Goal: Download file/media

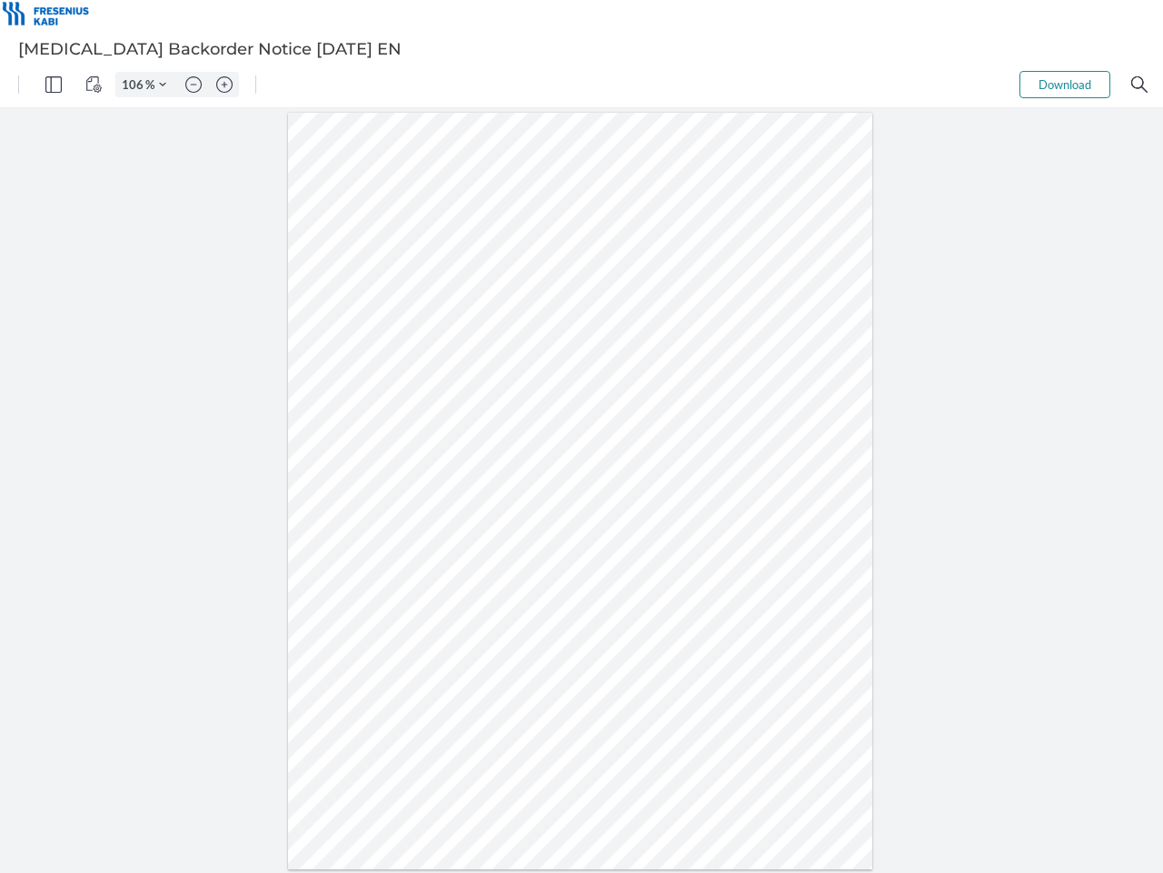
click at [54, 85] on img "Panel" at bounding box center [53, 84] width 16 height 16
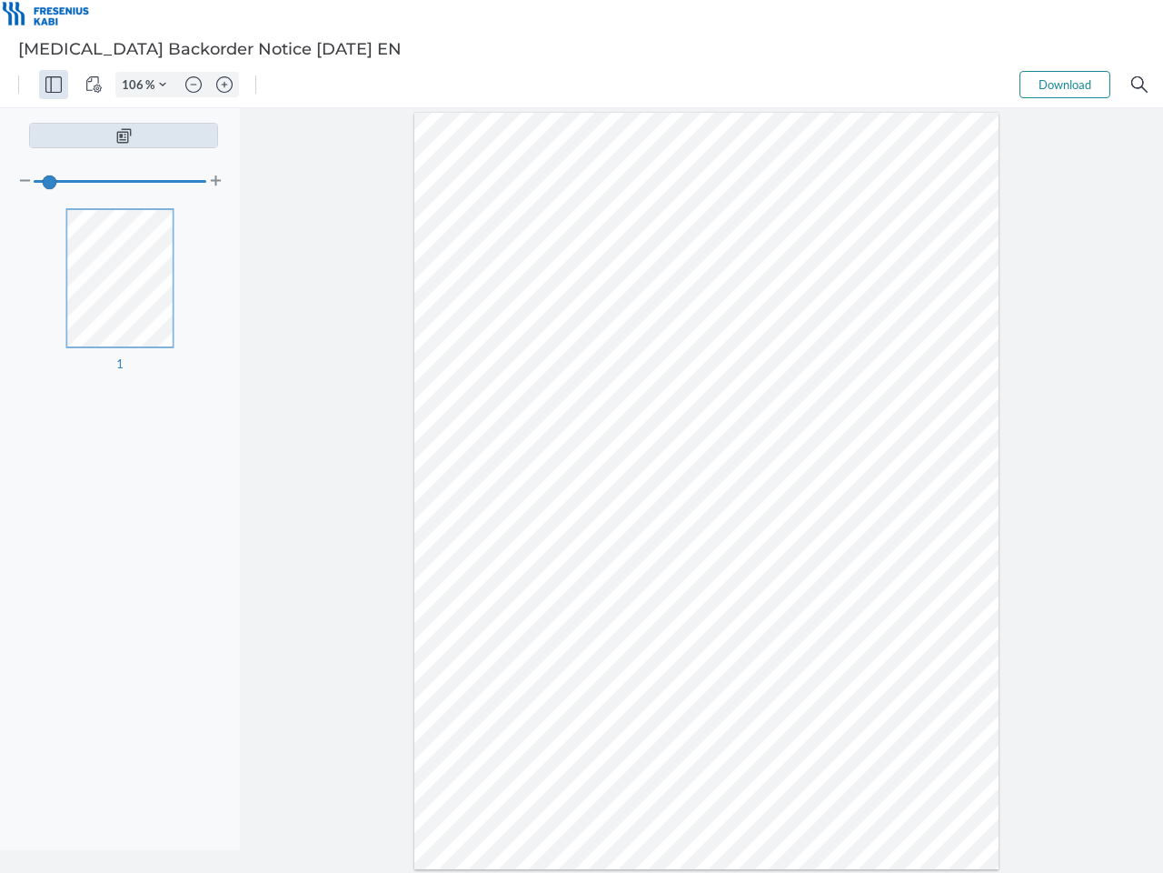
click at [94, 85] on img "View Controls" at bounding box center [93, 84] width 16 height 16
click at [135, 85] on input "106" at bounding box center [130, 84] width 29 height 16
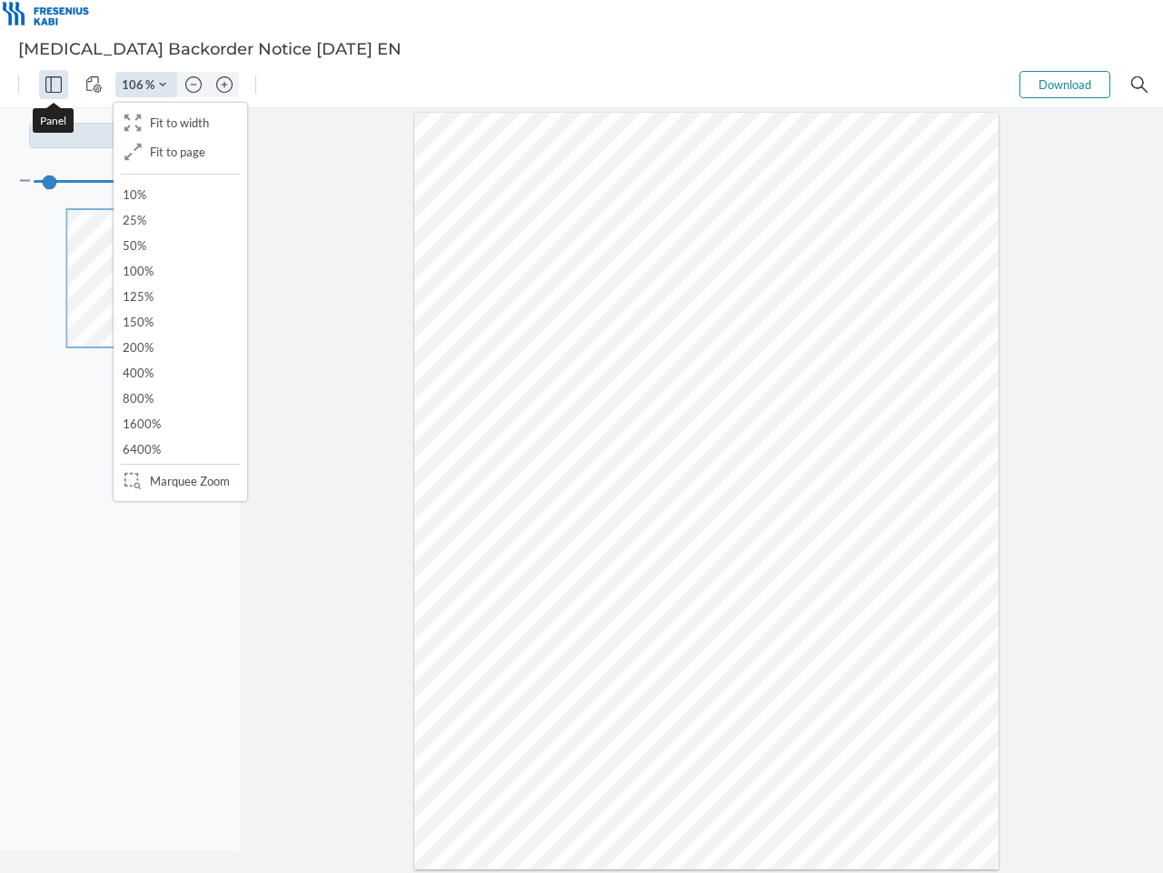
click at [163, 85] on img "Zoom Controls" at bounding box center [162, 84] width 7 height 7
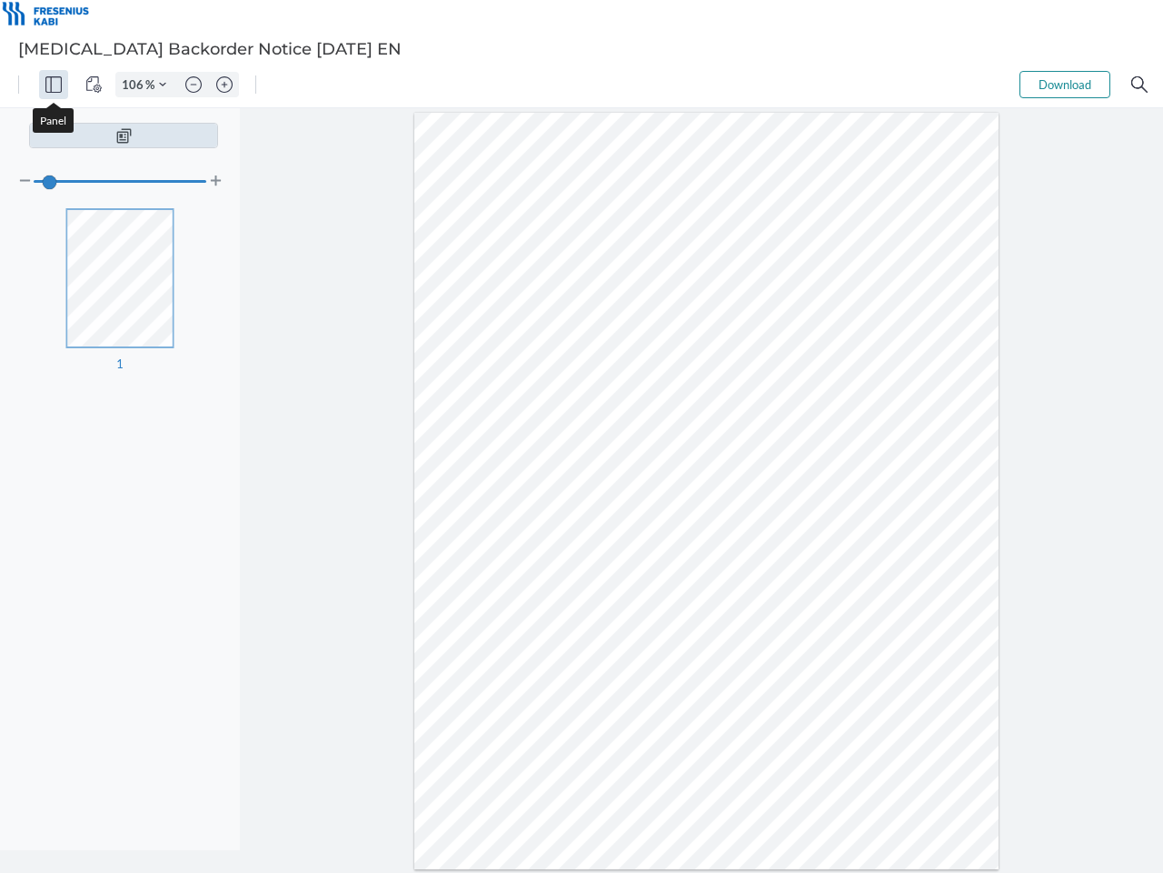
click at [194, 85] on img "Zoom out" at bounding box center [193, 84] width 16 height 16
click at [225, 85] on img "Zoom in" at bounding box center [224, 84] width 16 height 16
type input "106"
click at [1065, 85] on button "Download" at bounding box center [1065, 84] width 91 height 27
click at [1140, 85] on img "Search" at bounding box center [1140, 84] width 16 height 16
